Goal: Information Seeking & Learning: Find specific fact

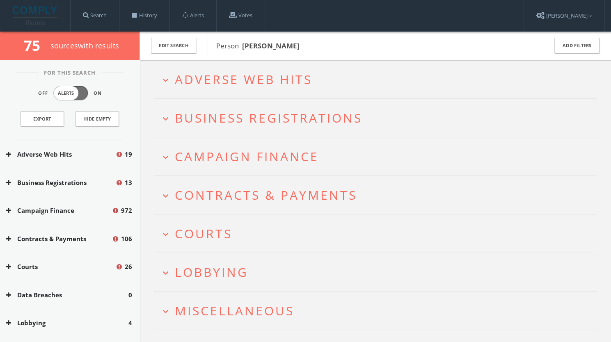
click at [227, 239] on span "Courts" at bounding box center [203, 233] width 57 height 17
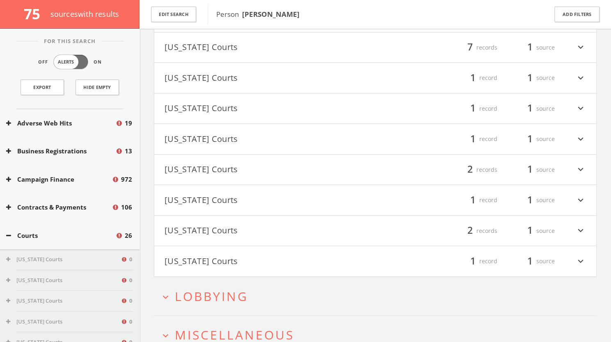
click at [234, 234] on button "[US_STATE] Courts" at bounding box center [270, 231] width 211 height 14
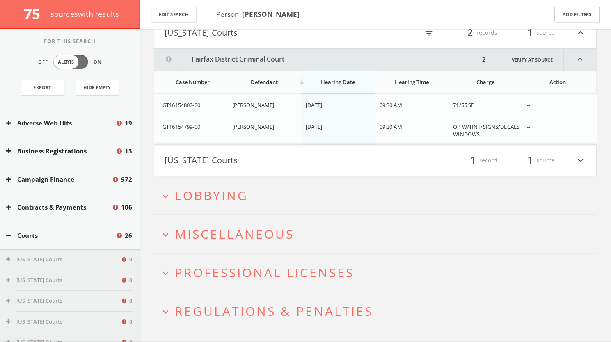
scroll to position [498, 0]
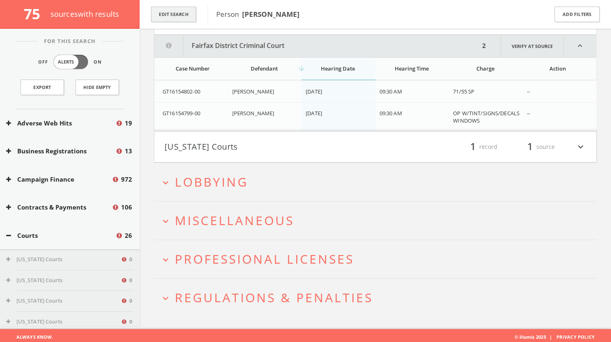
click at [187, 11] on button "Edit Search" at bounding box center [173, 15] width 45 height 16
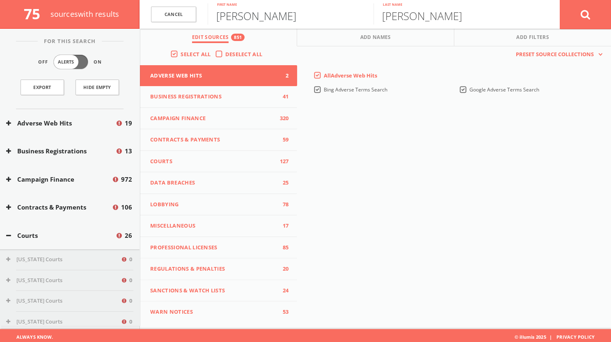
drag, startPoint x: 271, startPoint y: 15, endPoint x: 204, endPoint y: 15, distance: 66.5
click at [204, 15] on form "Cancel [PERSON_NAME] First name [PERSON_NAME] Last name Cancel" at bounding box center [376, 14] width 472 height 29
type input "[PERSON_NAME]"
drag, startPoint x: 434, startPoint y: 20, endPoint x: 355, endPoint y: 13, distance: 79.6
click at [355, 13] on form "Cancel [PERSON_NAME] First name [PERSON_NAME] Last name Cancel" at bounding box center [376, 14] width 472 height 29
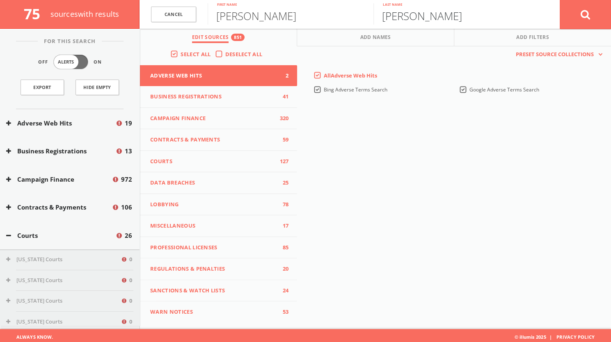
type input "[PERSON_NAME]"
click at [576, 13] on button at bounding box center [585, 15] width 51 height 30
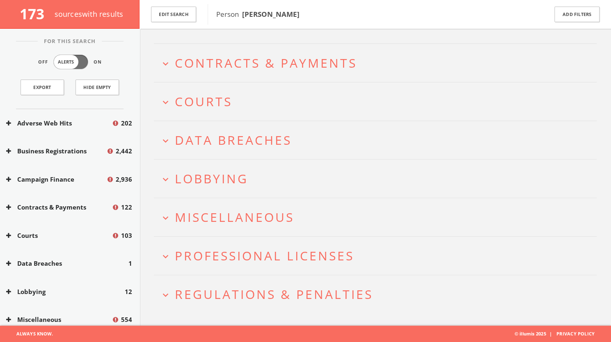
scroll to position [135, 0]
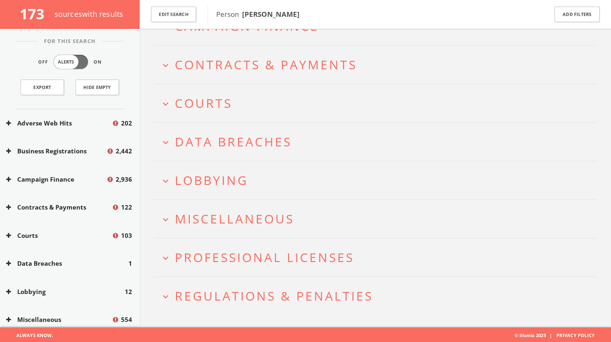
click at [226, 99] on span "Courts" at bounding box center [203, 103] width 57 height 17
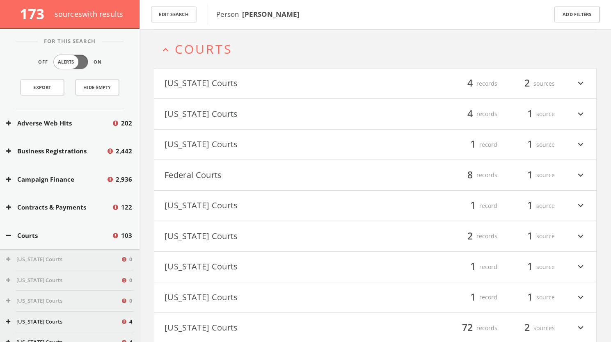
scroll to position [189, 0]
click at [249, 115] on button "[US_STATE] Courts" at bounding box center [270, 114] width 211 height 14
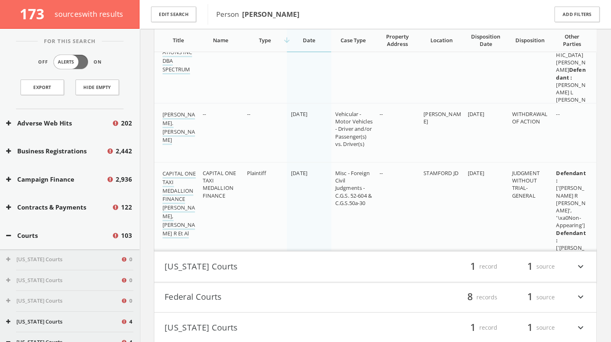
scroll to position [484, 0]
click at [187, 191] on link "CAPITAL ONE TAXI MEDALLION FINANCE [PERSON_NAME],[PERSON_NAME] R Et Al" at bounding box center [179, 205] width 33 height 69
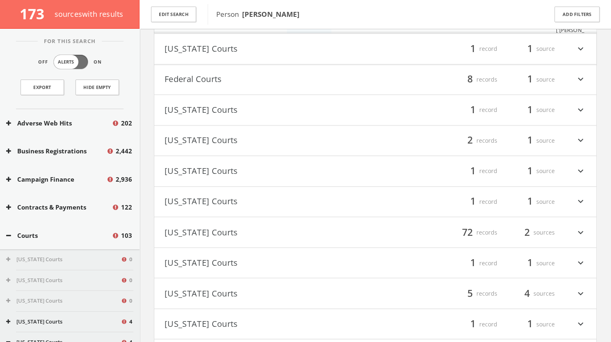
scroll to position [705, 0]
click at [315, 224] on button "[US_STATE] Courts" at bounding box center [270, 231] width 211 height 14
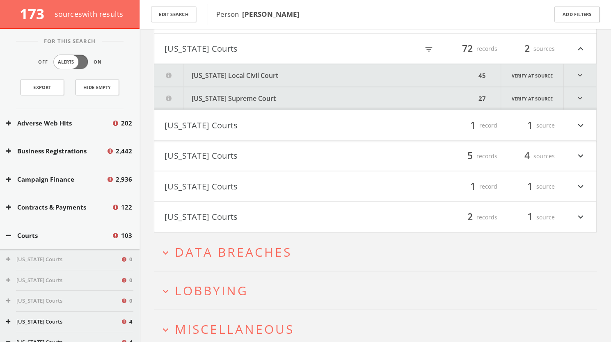
scroll to position [889, 0]
click at [348, 64] on button "[US_STATE] Local Civil Court" at bounding box center [315, 73] width 322 height 23
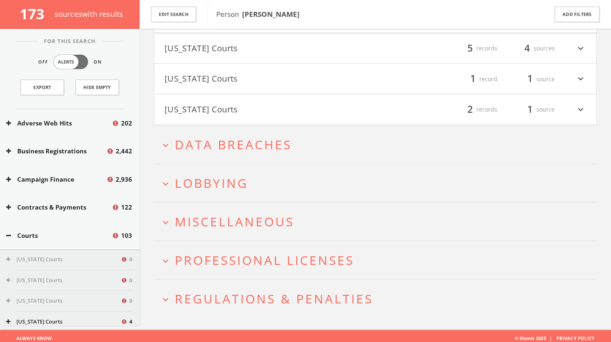
scroll to position [3021, 0]
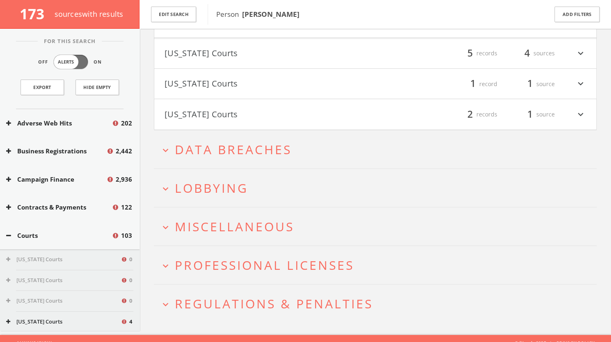
click at [252, 188] on button "expand_more Lobbying" at bounding box center [378, 188] width 437 height 14
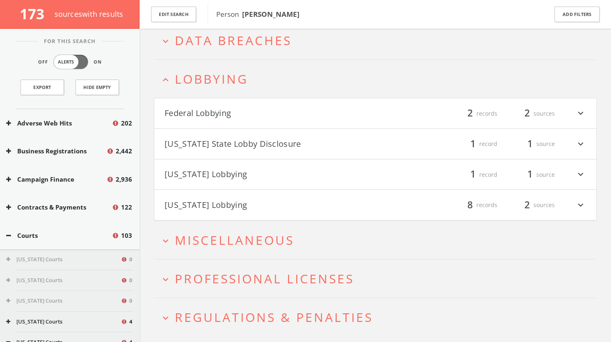
scroll to position [3148, 0]
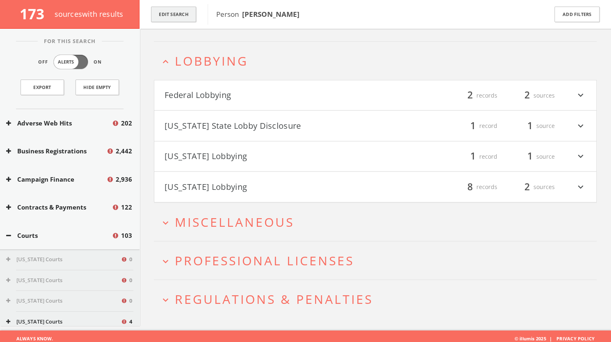
click at [168, 17] on button "Edit Search" at bounding box center [173, 15] width 45 height 16
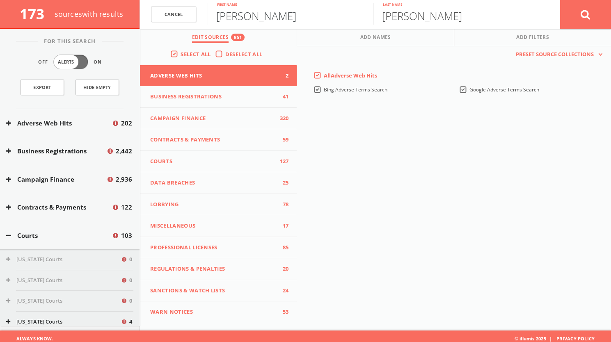
drag, startPoint x: 273, startPoint y: 17, endPoint x: 182, endPoint y: 26, distance: 91.6
click at [182, 26] on form "Cancel [PERSON_NAME] First name [PERSON_NAME] Last name Cancel" at bounding box center [376, 14] width 472 height 29
type input "[PERSON_NAME]"
drag, startPoint x: 432, startPoint y: 12, endPoint x: 355, endPoint y: 14, distance: 76.8
click at [355, 14] on form "Cancel [PERSON_NAME] First name [PERSON_NAME] Last name Cancel" at bounding box center [376, 14] width 472 height 29
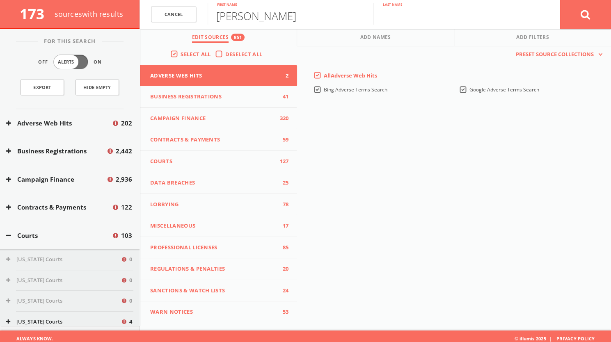
paste input "[PERSON_NAME]"
type input "[PERSON_NAME]"
click at [573, 21] on button at bounding box center [585, 15] width 51 height 30
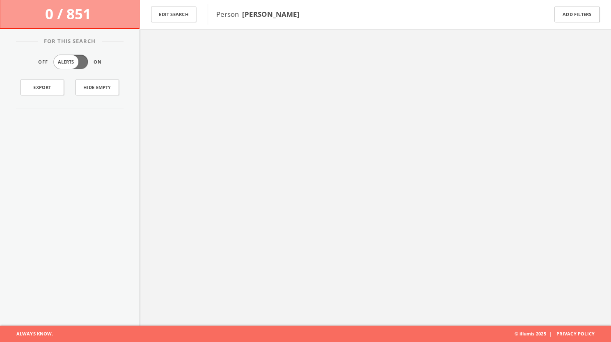
scroll to position [48, 0]
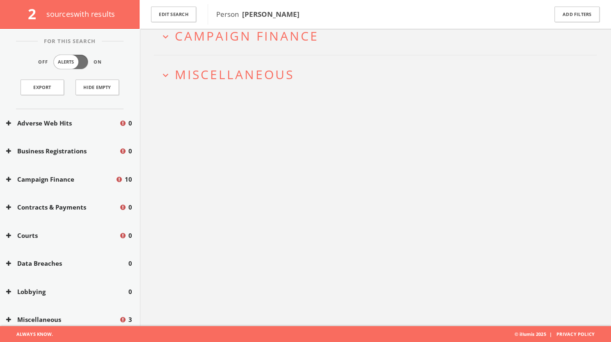
click at [262, 39] on span "Campaign Finance" at bounding box center [247, 36] width 144 height 17
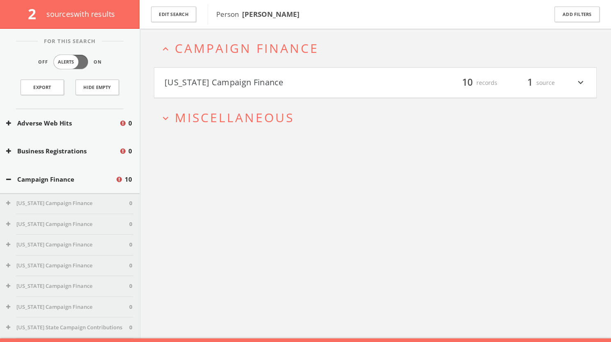
click at [262, 84] on button "[US_STATE] Campaign Finance" at bounding box center [270, 83] width 211 height 14
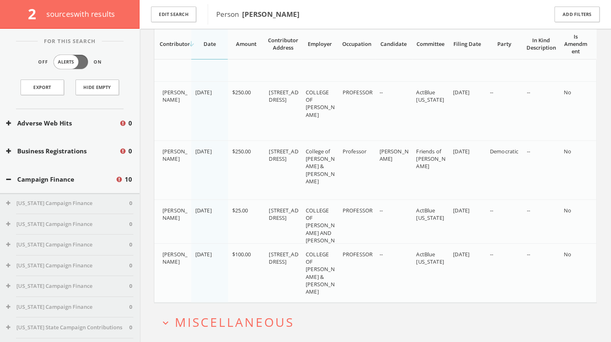
scroll to position [488, 0]
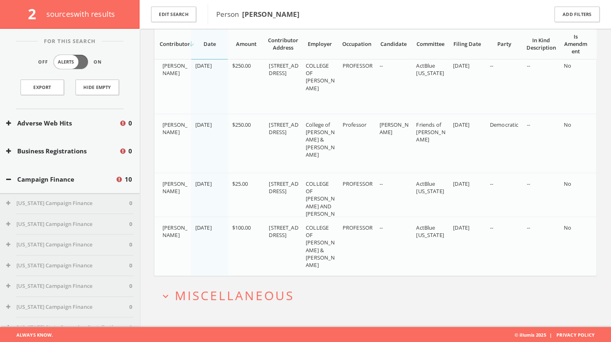
click at [240, 292] on span "Miscellaneous" at bounding box center [234, 295] width 119 height 17
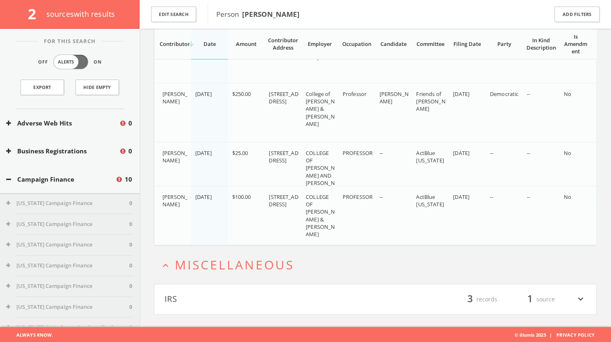
click at [240, 293] on button "IRS" at bounding box center [270, 300] width 211 height 14
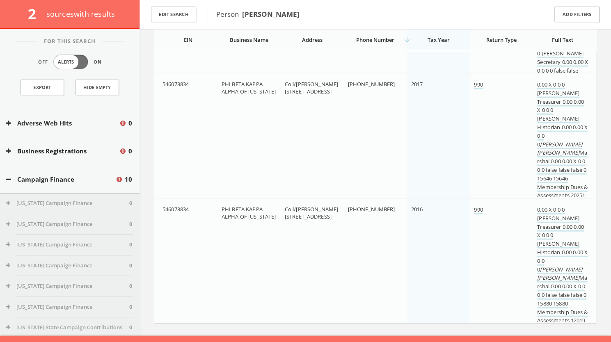
scroll to position [932, 0]
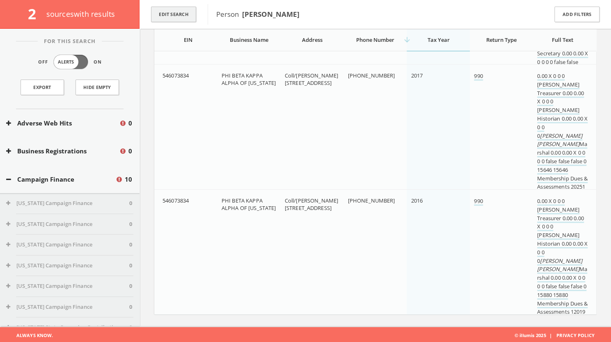
click at [183, 10] on button "Edit Search" at bounding box center [173, 15] width 45 height 16
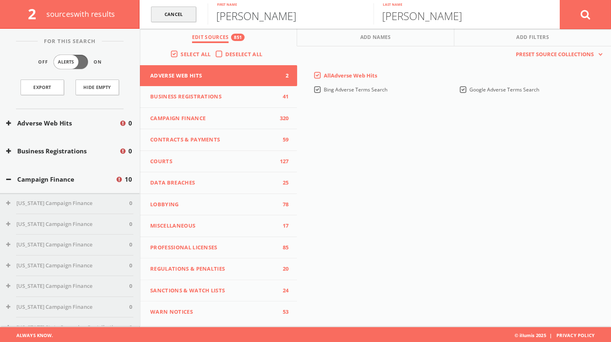
drag, startPoint x: 261, startPoint y: 23, endPoint x: 195, endPoint y: 13, distance: 67.2
click at [195, 13] on form "Cancel [PERSON_NAME] First name [PERSON_NAME] Last name Cancel" at bounding box center [376, 14] width 472 height 29
type input "[PERSON_NAME]"
drag, startPoint x: 434, startPoint y: 20, endPoint x: 364, endPoint y: 21, distance: 70.2
click at [364, 21] on form "Cancel [PERSON_NAME] First name [PERSON_NAME] Last name Cancel" at bounding box center [376, 14] width 472 height 29
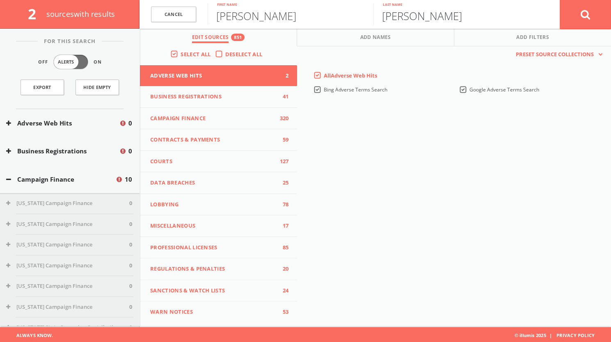
type input "[PERSON_NAME]"
click at [577, 11] on button at bounding box center [585, 15] width 51 height 30
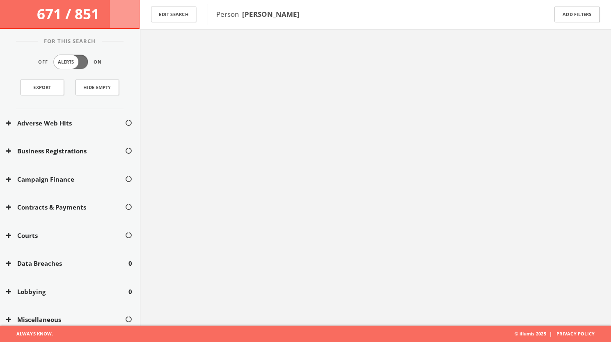
scroll to position [48, 0]
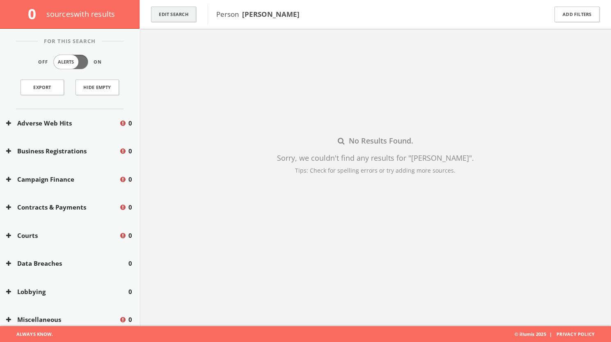
click at [175, 12] on button "Edit Search" at bounding box center [173, 15] width 45 height 16
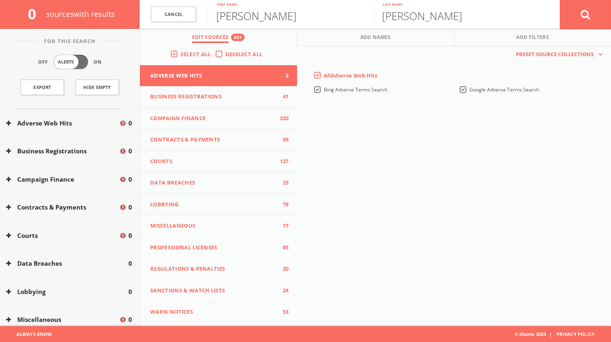
click at [251, 21] on input "[PERSON_NAME]" at bounding box center [291, 13] width 166 height 21
type input "[PERSON_NAME]"
drag, startPoint x: 444, startPoint y: 15, endPoint x: 350, endPoint y: 22, distance: 94.3
click at [350, 22] on form "Cancel [PERSON_NAME] First name [PERSON_NAME] Last name Cancel" at bounding box center [376, 14] width 472 height 29
paste input "[PERSON_NAME]"
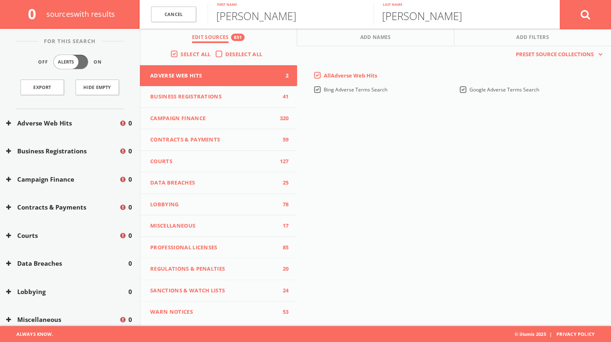
type input "[PERSON_NAME]"
click at [569, 16] on button at bounding box center [585, 15] width 51 height 30
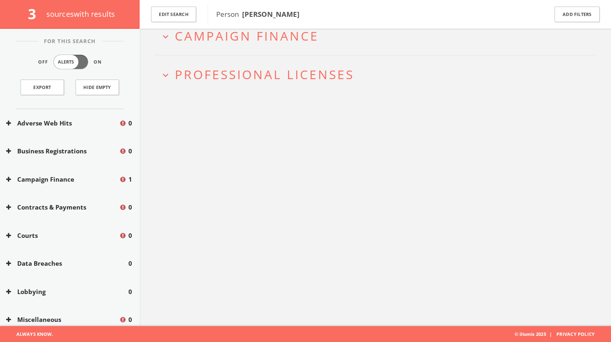
click at [322, 37] on button "expand_more Campaign Finance" at bounding box center [378, 36] width 437 height 14
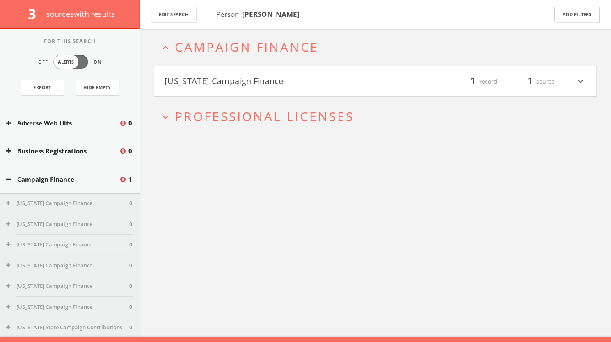
click at [310, 81] on button "[US_STATE] Campaign Finance" at bounding box center [270, 82] width 211 height 14
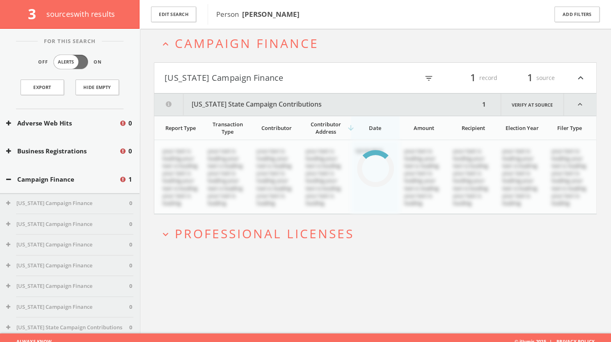
scroll to position [48, 0]
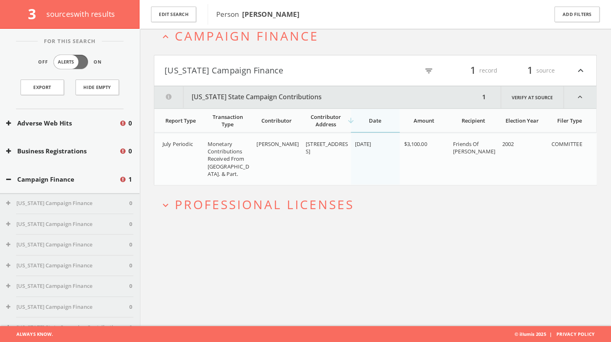
click at [324, 205] on span "Professional Licenses" at bounding box center [264, 204] width 179 height 17
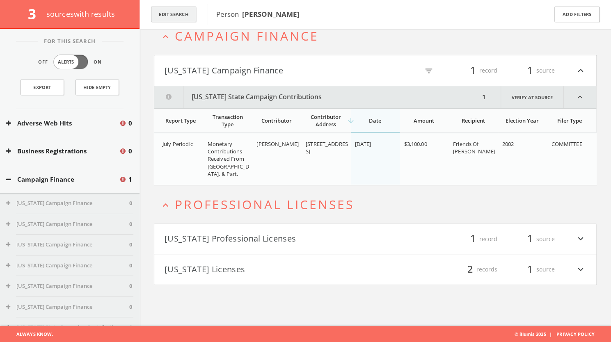
click at [172, 15] on button "Edit Search" at bounding box center [173, 15] width 45 height 16
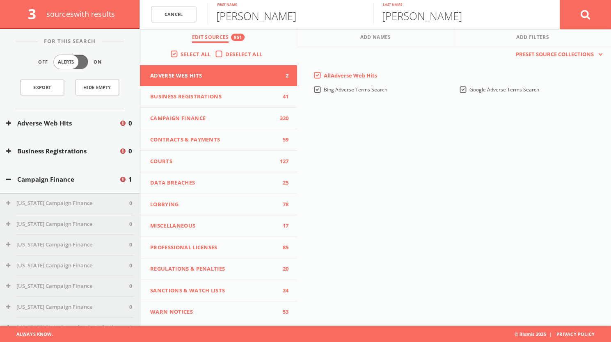
drag, startPoint x: 268, startPoint y: 16, endPoint x: 204, endPoint y: 14, distance: 64.1
click at [204, 14] on form "Cancel [PERSON_NAME] First name [PERSON_NAME] Last name Cancel" at bounding box center [376, 14] width 472 height 29
type input "Timari"
drag, startPoint x: 432, startPoint y: 14, endPoint x: 363, endPoint y: 15, distance: 69.4
click at [363, 15] on form "Cancel [PERSON_NAME] First name [PERSON_NAME] Last name Cancel" at bounding box center [376, 14] width 472 height 29
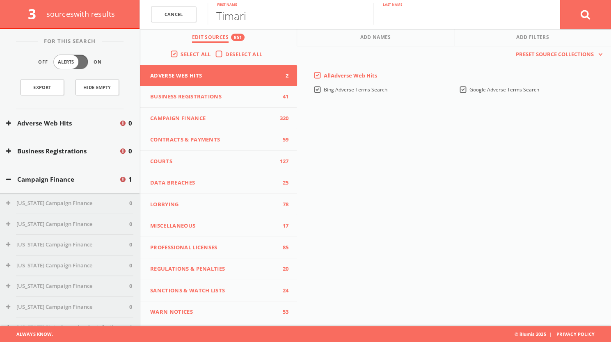
paste input "[PERSON_NAME]"
type input "[PERSON_NAME]"
click at [567, 16] on button at bounding box center [585, 15] width 51 height 30
